Goal: Task Accomplishment & Management: Manage account settings

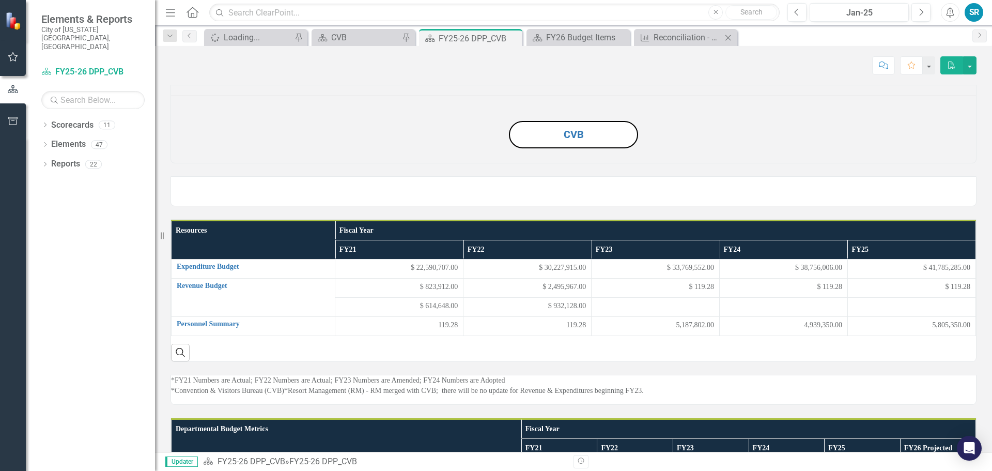
click at [679, 45] on div "Measure Reconciliation - The Moving Wall Exhibit Close" at bounding box center [685, 37] width 103 height 17
click at [676, 35] on div "Reconciliation - The Moving Wall Exhibit" at bounding box center [687, 37] width 68 height 13
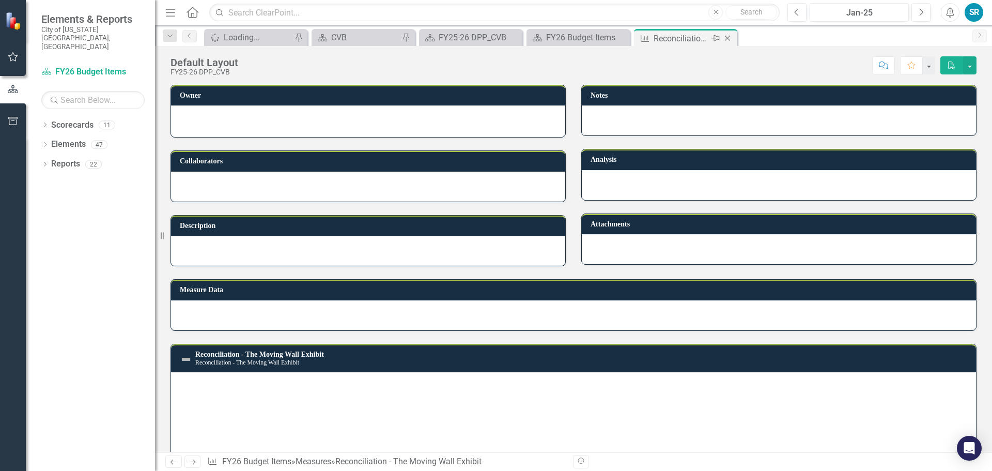
click at [726, 38] on icon "Close" at bounding box center [727, 38] width 10 height 8
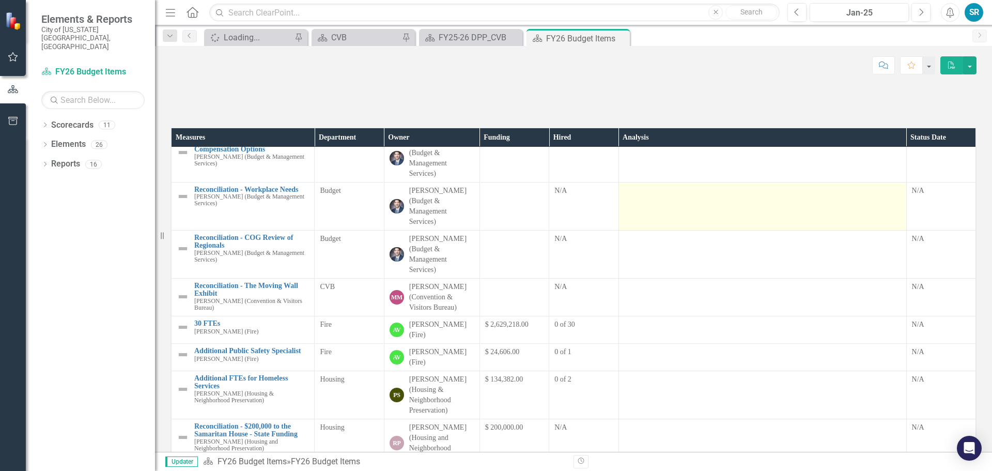
scroll to position [103, 0]
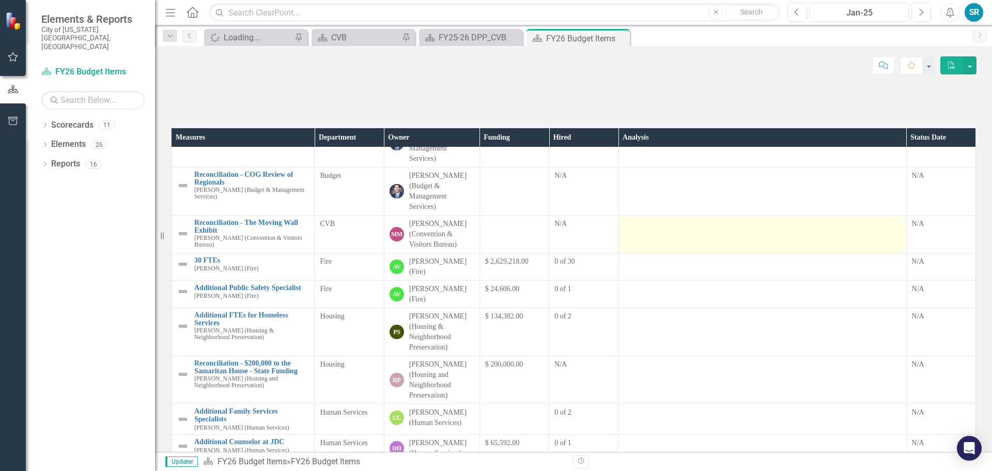
click at [631, 231] on div at bounding box center [762, 225] width 277 height 12
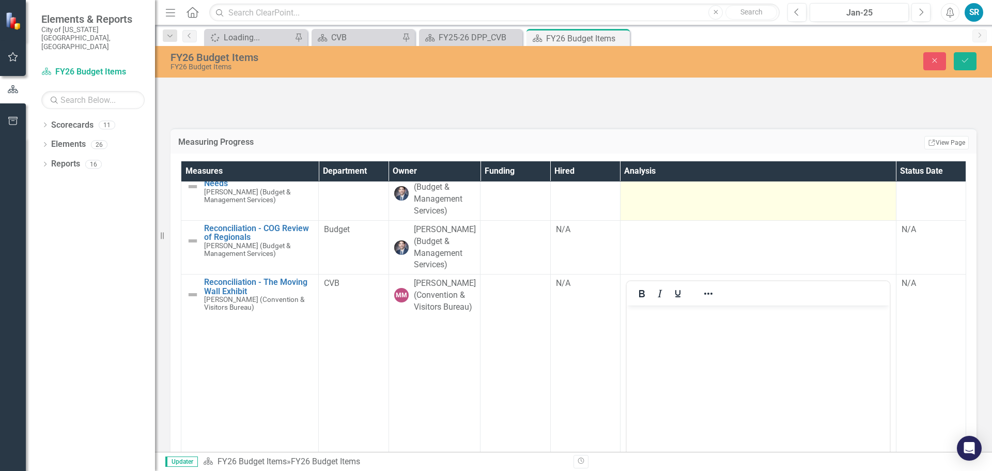
scroll to position [155, 0]
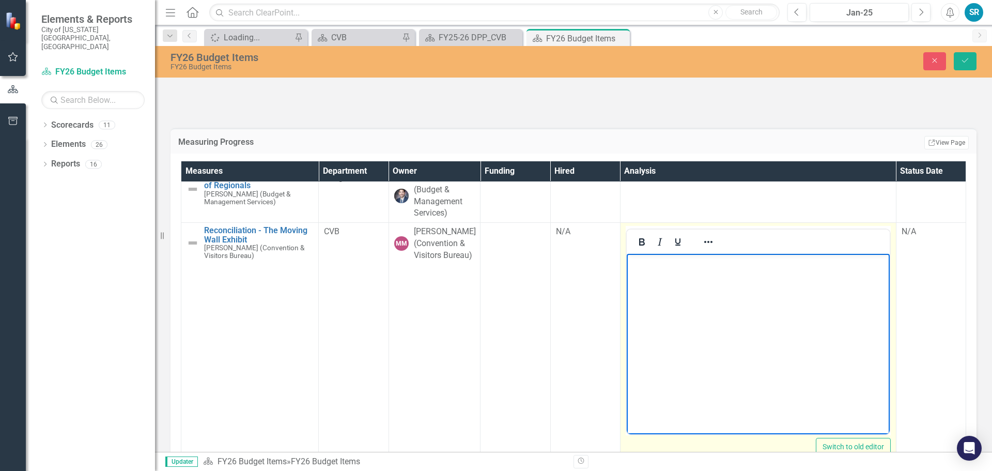
click at [676, 272] on body "Rich Text Area. Press ALT-0 for help." at bounding box center [757, 331] width 263 height 155
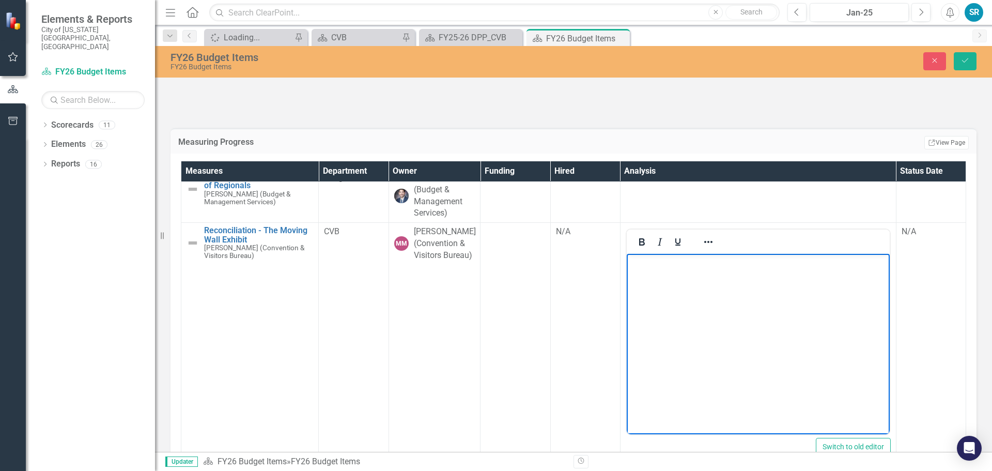
click at [518, 358] on td at bounding box center [515, 345] width 70 height 244
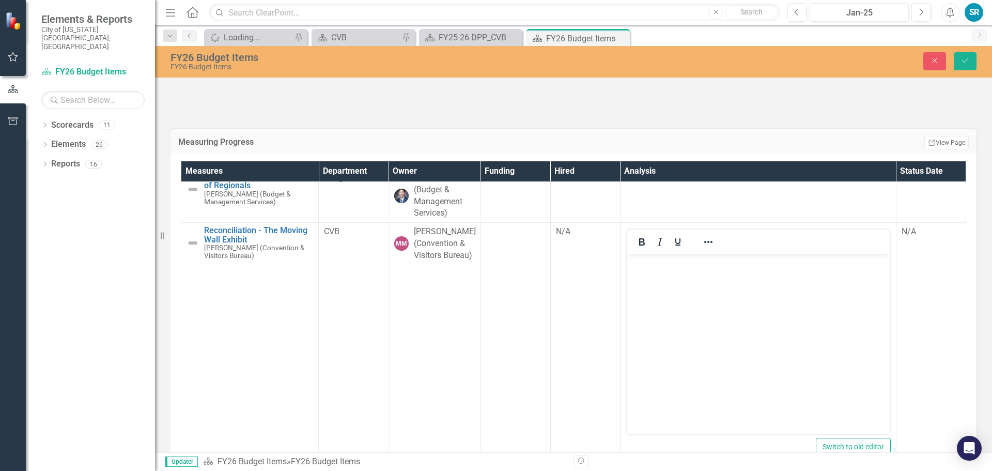
click at [518, 358] on td at bounding box center [515, 345] width 70 height 244
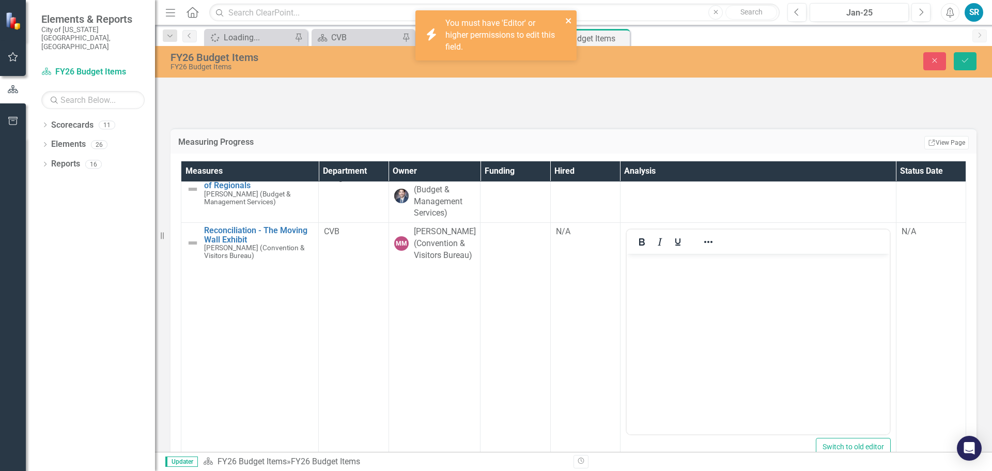
click at [566, 19] on icon "close" at bounding box center [568, 21] width 7 height 8
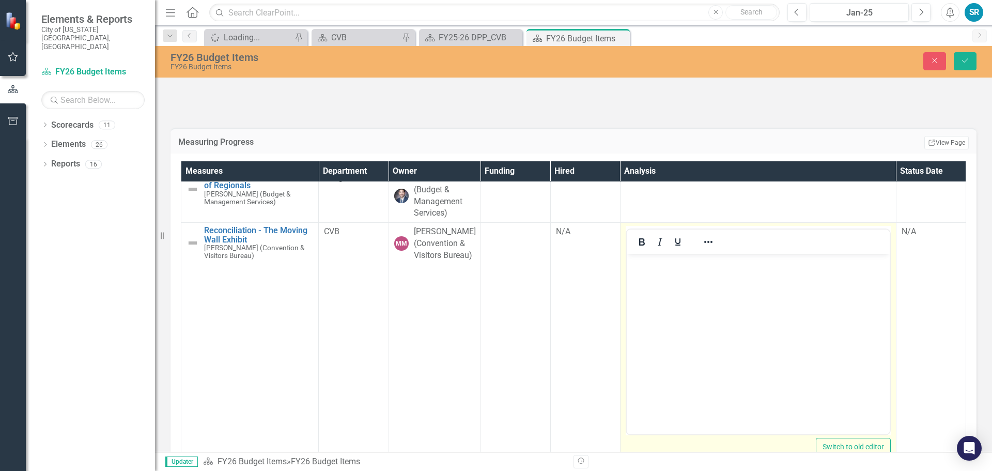
click at [704, 289] on body "Rich Text Area. Press ALT-0 for help." at bounding box center [757, 331] width 263 height 155
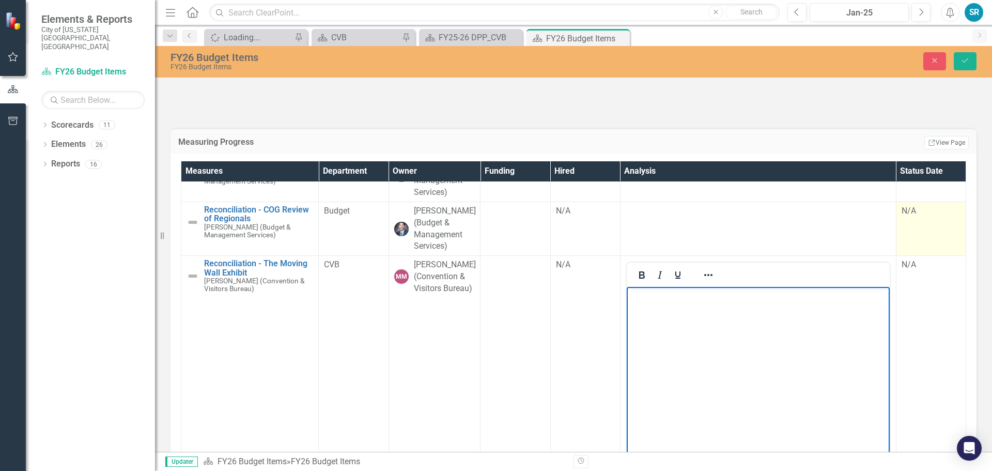
scroll to position [103, 0]
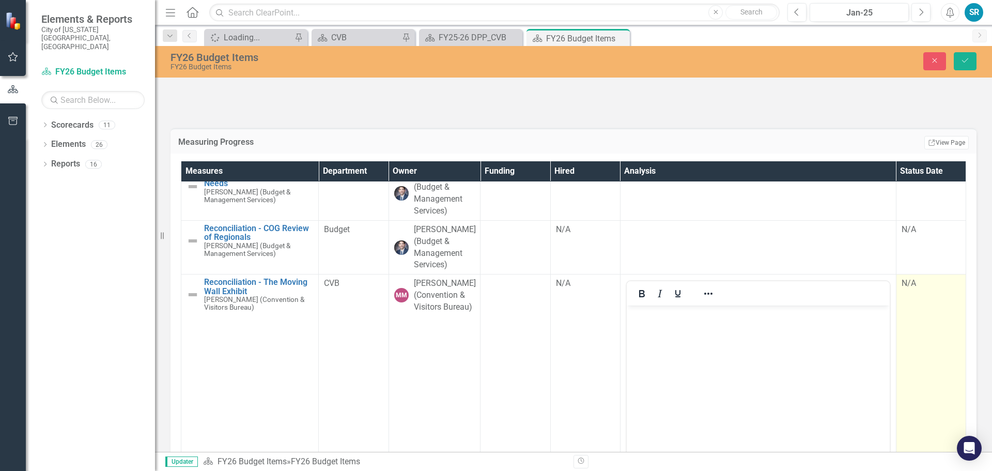
click at [901, 289] on div "N/A" at bounding box center [930, 283] width 59 height 12
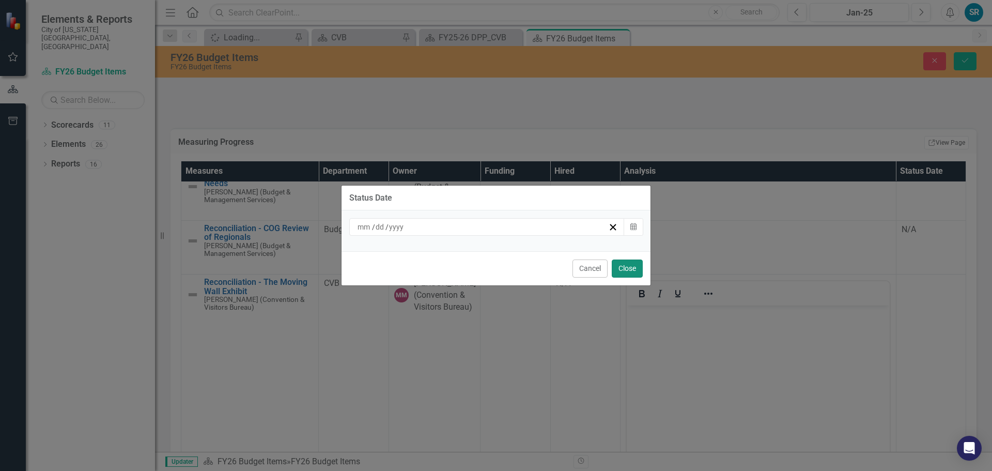
click at [623, 268] on button "Close" at bounding box center [627, 268] width 31 height 18
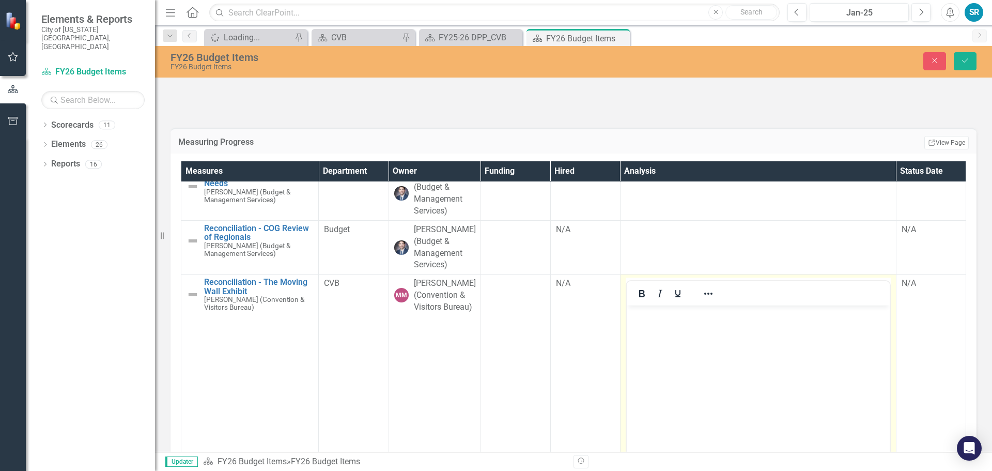
click at [669, 307] on body "Rich Text Area. Press ALT-0 for help." at bounding box center [757, 382] width 263 height 155
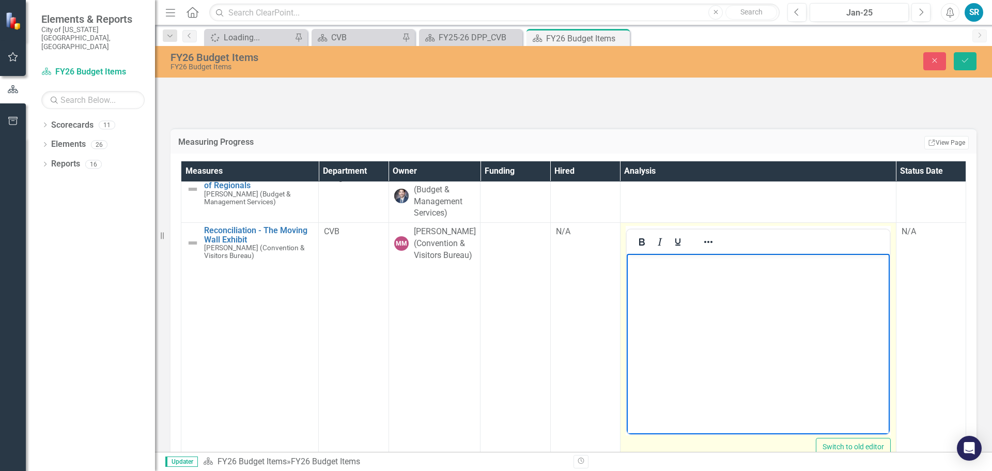
scroll to position [207, 0]
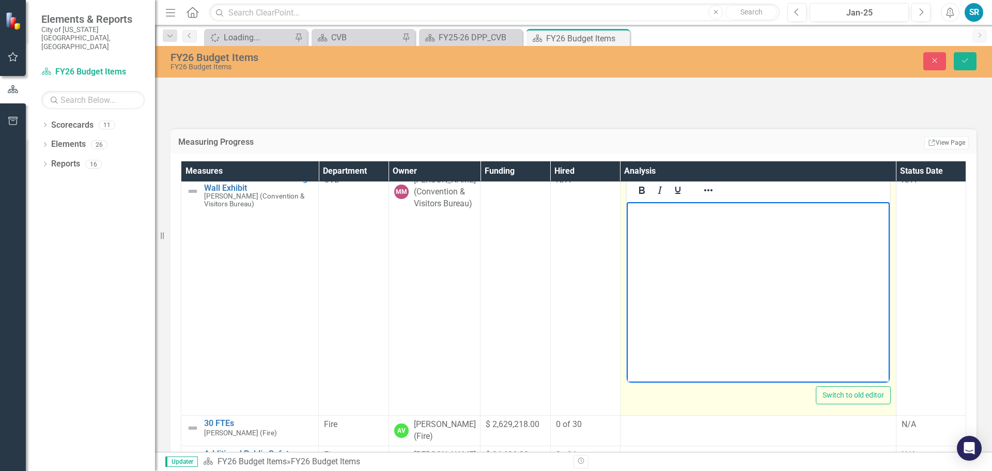
click at [680, 230] on body "Rich Text Area. Press ALT-0 for help." at bounding box center [757, 279] width 263 height 155
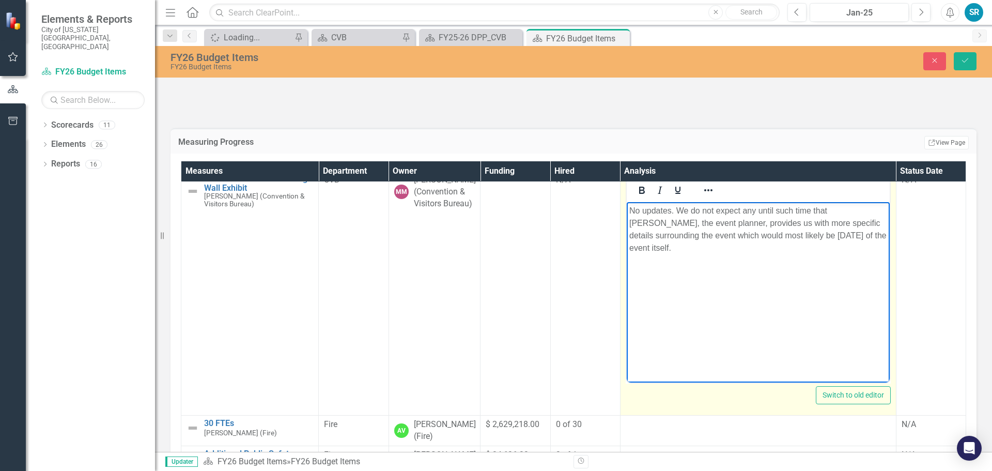
scroll to position [155, 0]
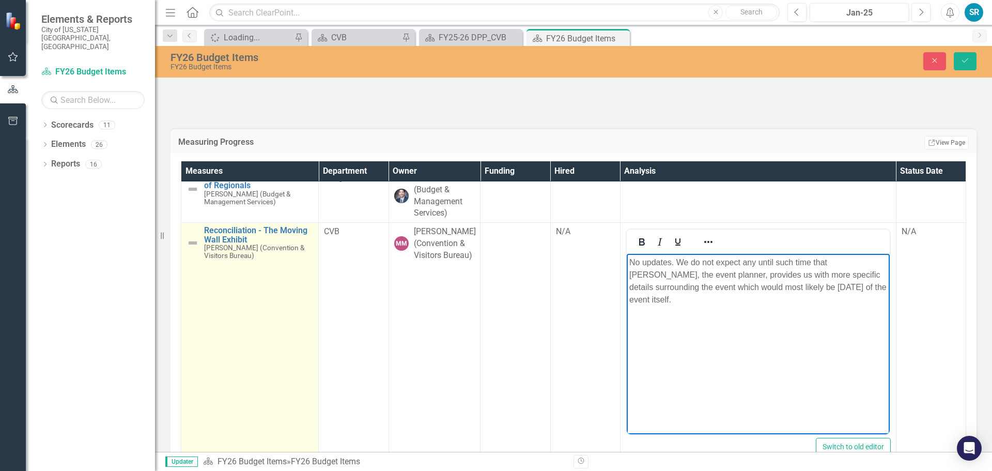
click at [190, 249] on img at bounding box center [192, 243] width 12 height 12
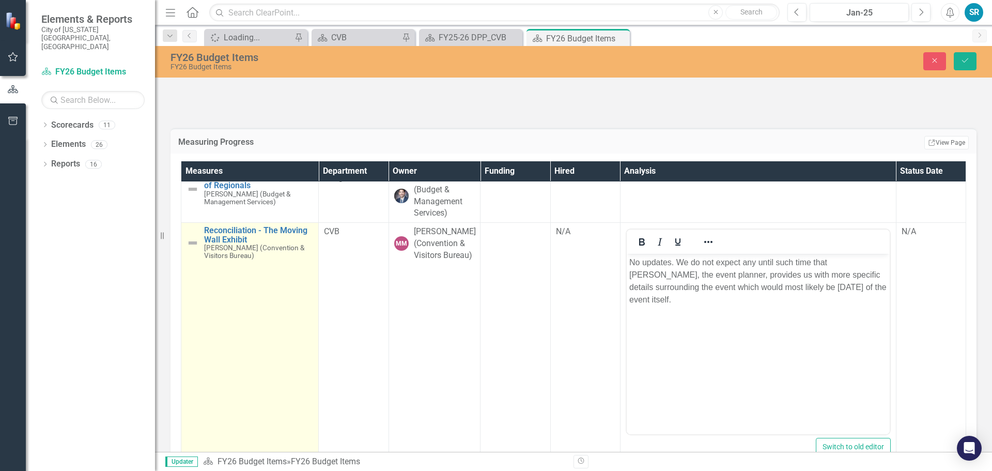
click at [192, 249] on img at bounding box center [192, 243] width 12 height 12
click at [196, 249] on img at bounding box center [192, 243] width 12 height 12
click at [208, 247] on icon "Expand" at bounding box center [209, 243] width 10 height 8
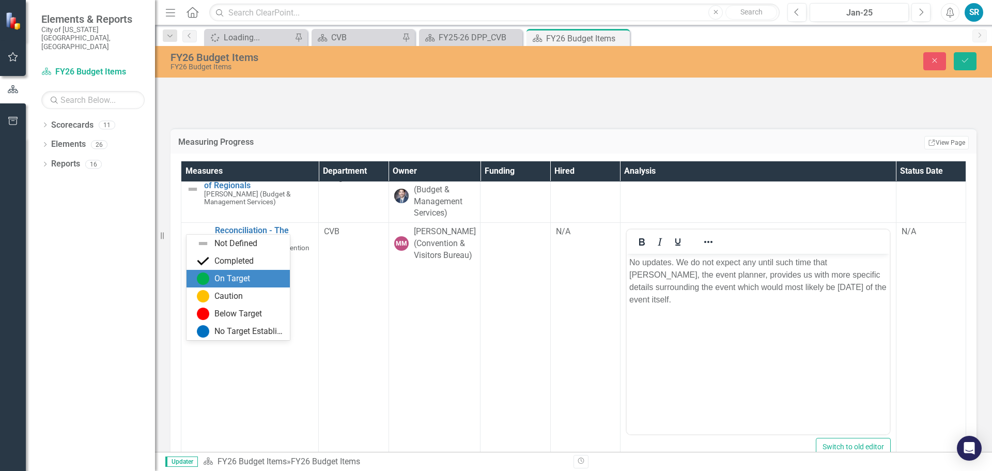
click at [251, 280] on div "On Target" at bounding box center [240, 278] width 87 height 12
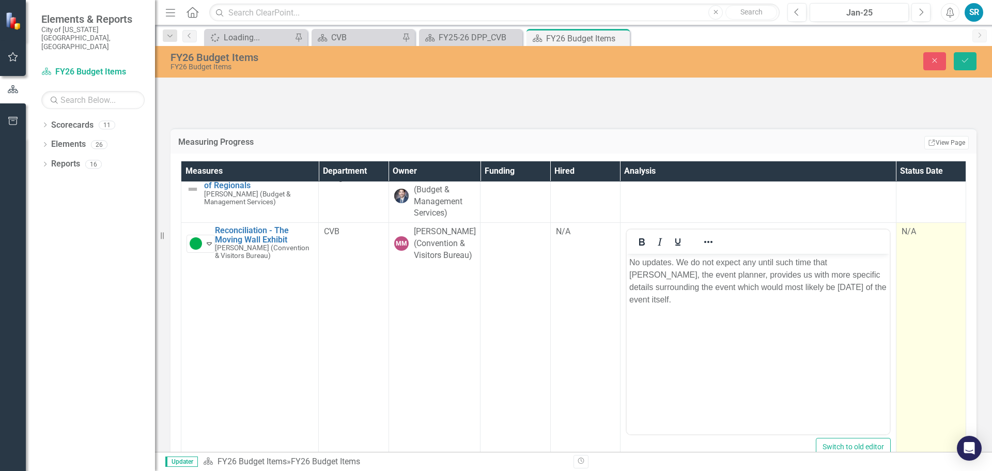
click at [921, 352] on td "N/A" at bounding box center [931, 345] width 70 height 244
click at [907, 238] on div "N/A" at bounding box center [930, 232] width 59 height 12
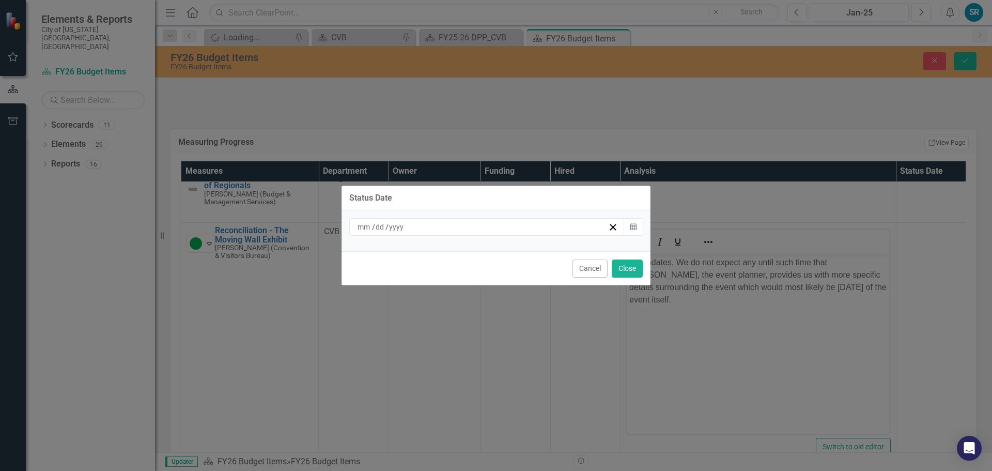
click at [529, 228] on div "/ /" at bounding box center [482, 227] width 252 height 10
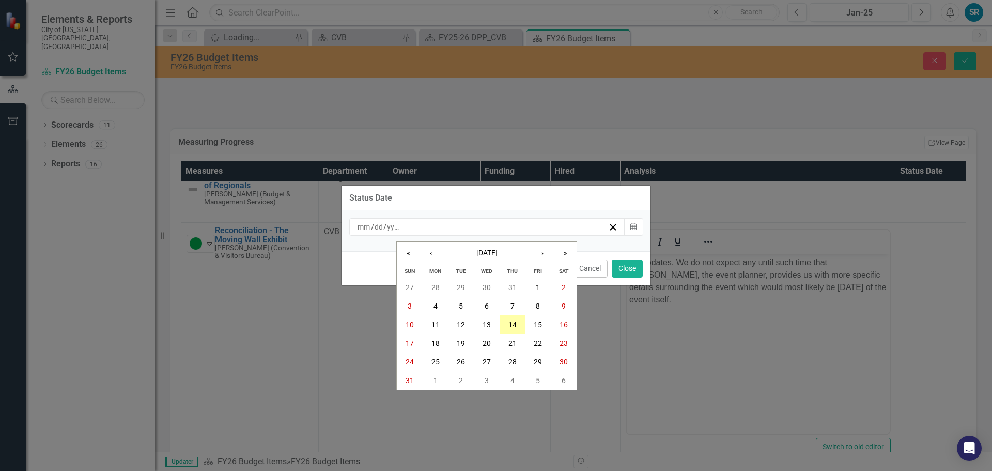
click at [511, 323] on abbr "14" at bounding box center [512, 324] width 8 height 8
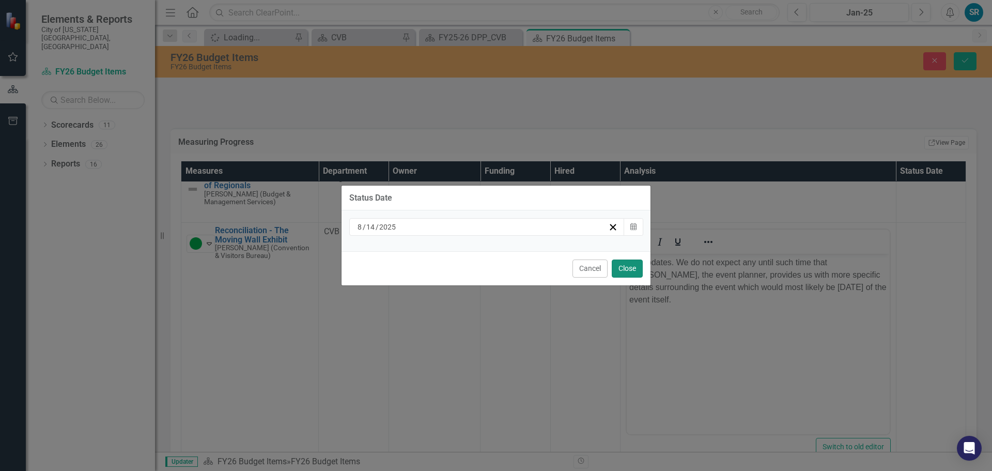
click at [622, 270] on button "Close" at bounding box center [627, 268] width 31 height 18
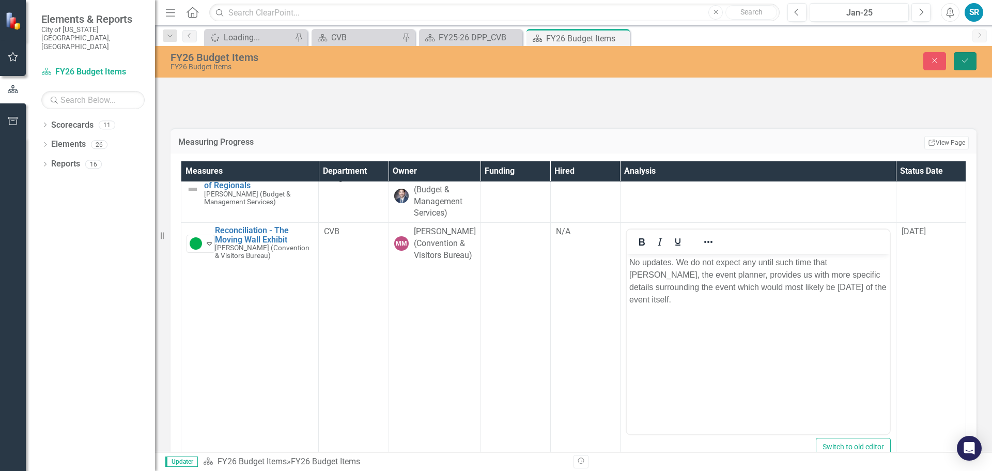
click at [962, 66] on button "Save" at bounding box center [965, 61] width 23 height 18
